Goal: Transaction & Acquisition: Purchase product/service

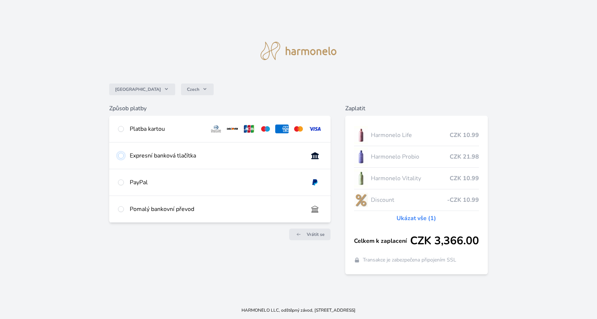
click at [121, 155] on input "radio" at bounding box center [121, 156] width 6 height 6
radio input "true"
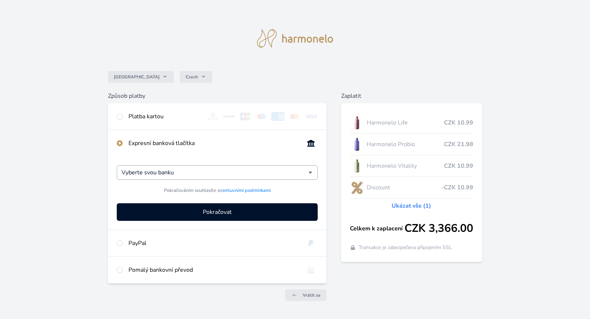
click at [307, 180] on div "Vyberte svou banku" at bounding box center [217, 172] width 201 height 15
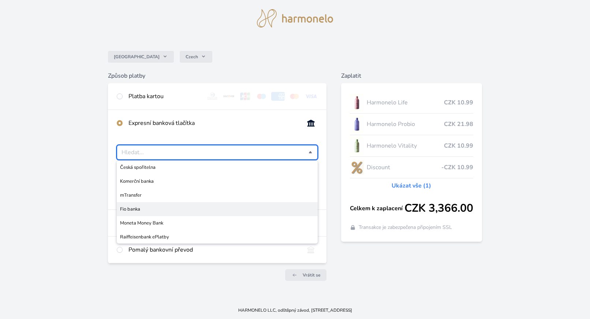
scroll to position [44, 0]
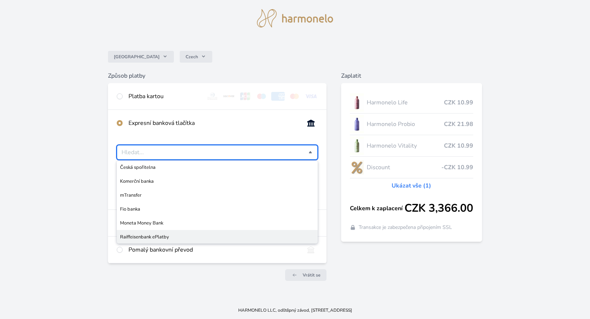
click at [145, 233] on span "Raiffeisenbank ePlatby" at bounding box center [217, 236] width 194 height 7
type input "Raiffeisenbank ePlatby"
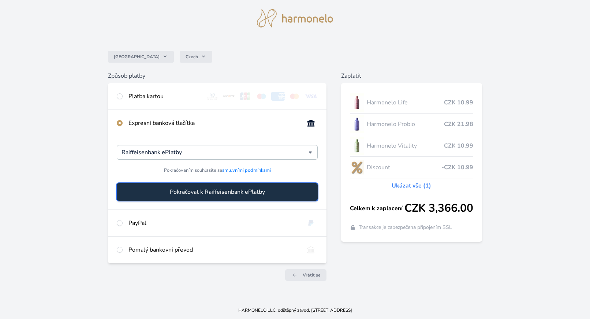
click at [225, 187] on span "Pokračovat k Raiffeisenbank ePlatby" at bounding box center [217, 191] width 95 height 9
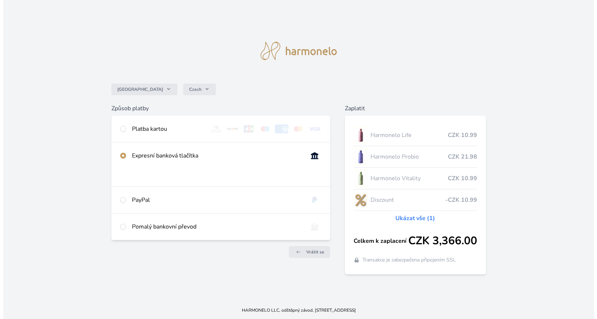
scroll to position [0, 0]
